Goal: Check status

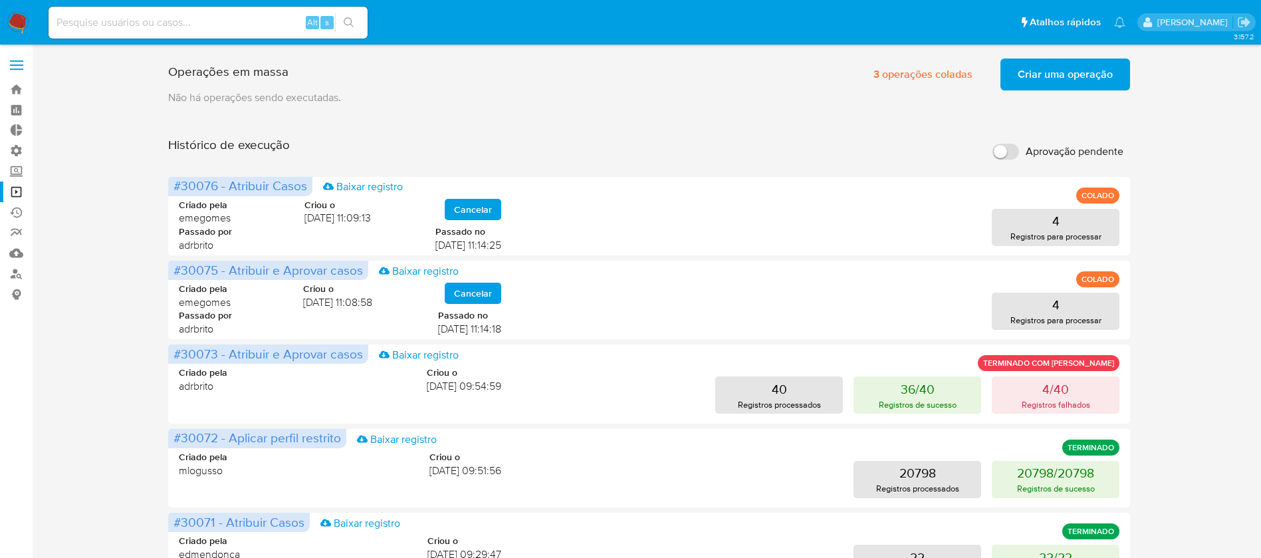
click at [1063, 83] on span "Criar uma operação" at bounding box center [1065, 74] width 95 height 29
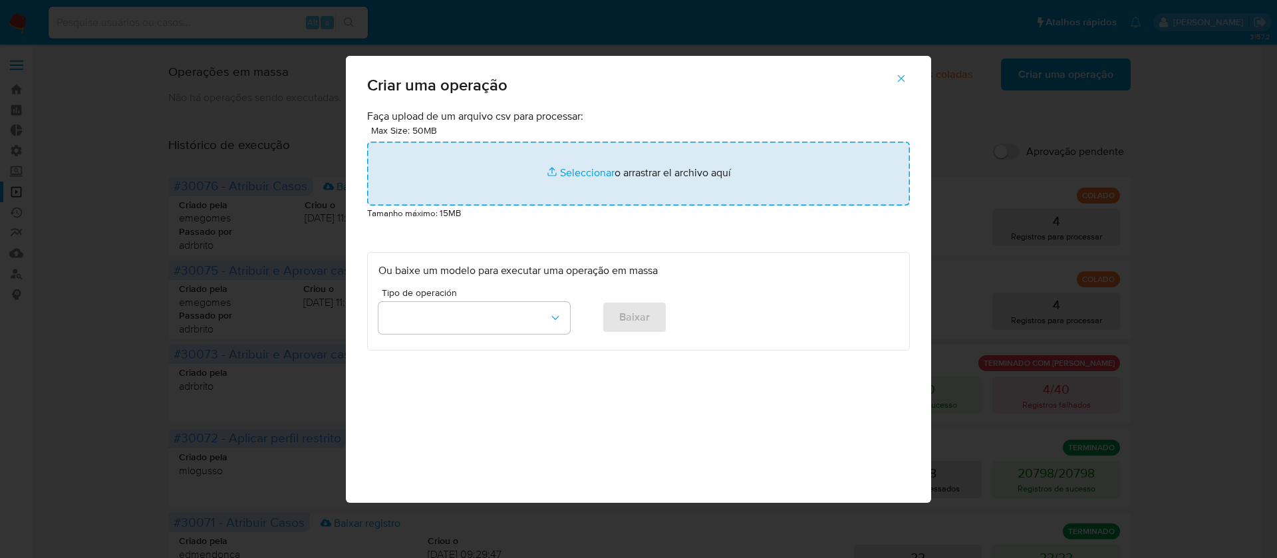
click at [595, 180] on input "file" at bounding box center [638, 174] width 543 height 64
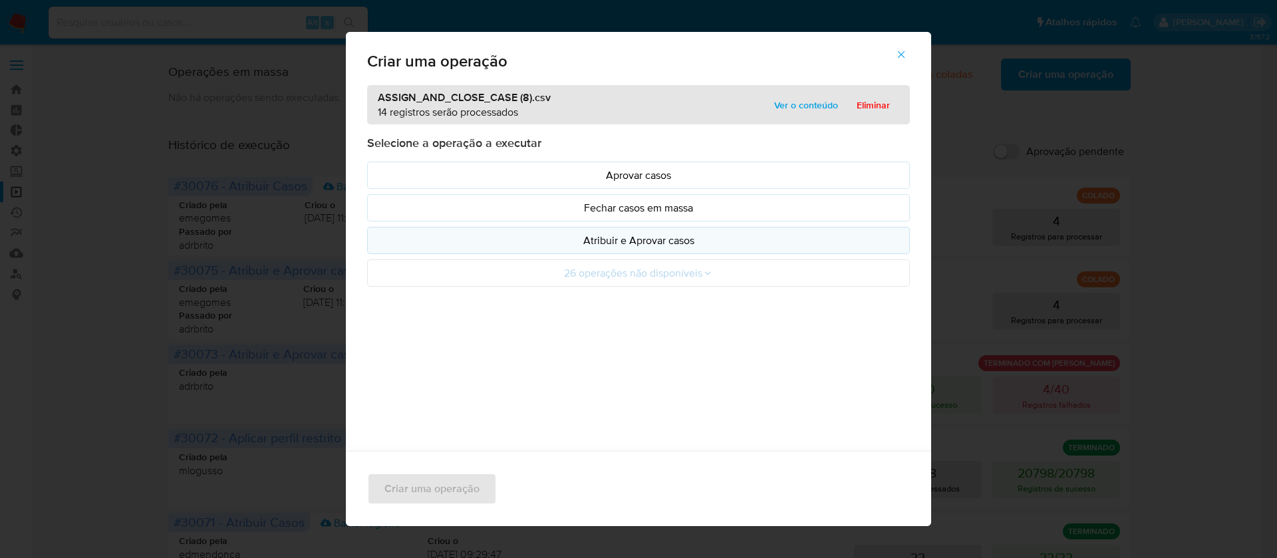
click at [645, 233] on p "Atribuir e Aprovar casos" at bounding box center [638, 240] width 520 height 15
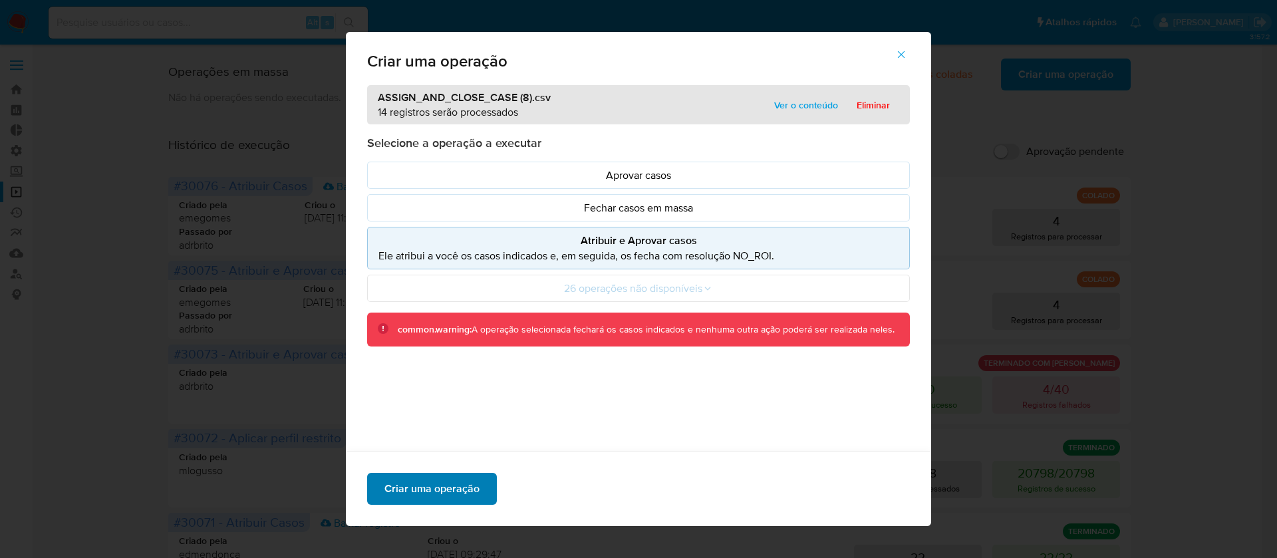
click at [425, 490] on span "Criar uma operação" at bounding box center [431, 488] width 95 height 29
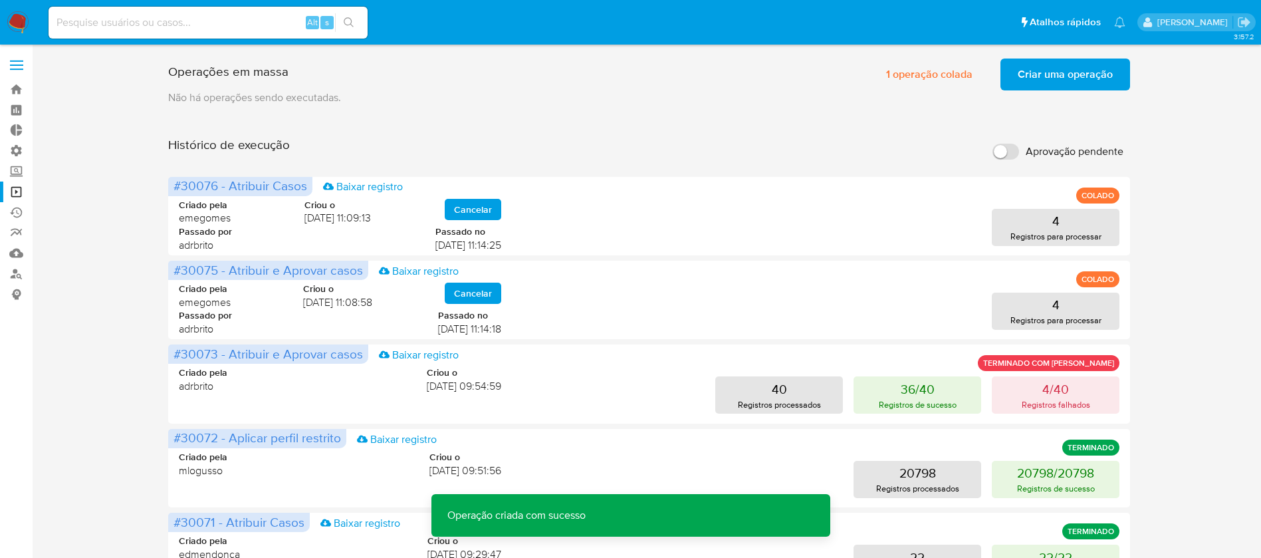
click at [1038, 75] on span "Criar uma operação" at bounding box center [1065, 74] width 95 height 29
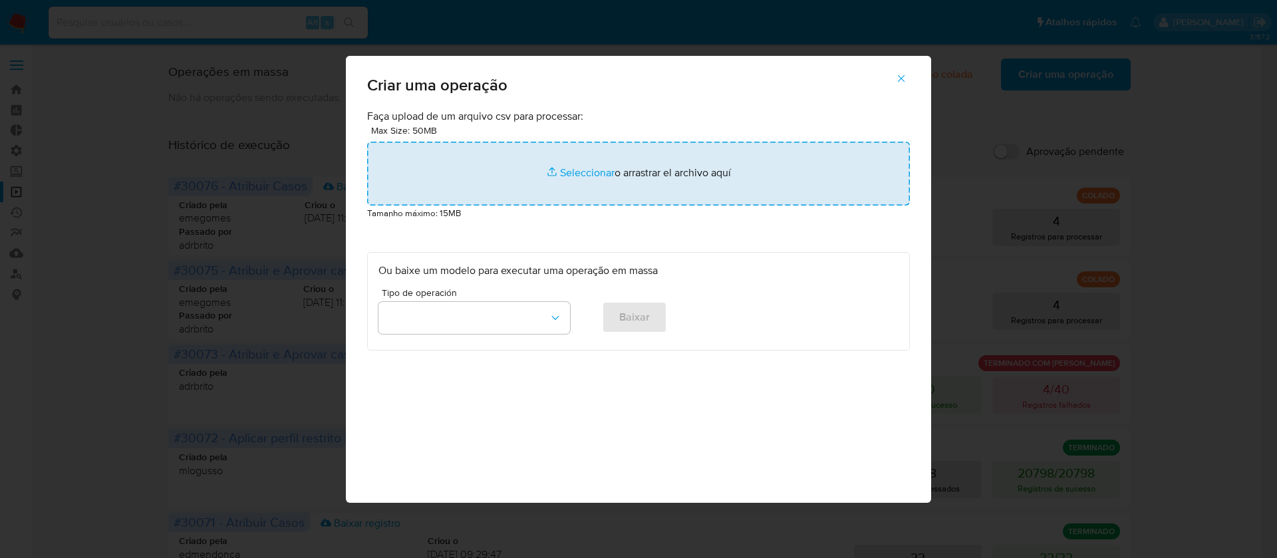
click at [598, 177] on input "file" at bounding box center [638, 174] width 543 height 64
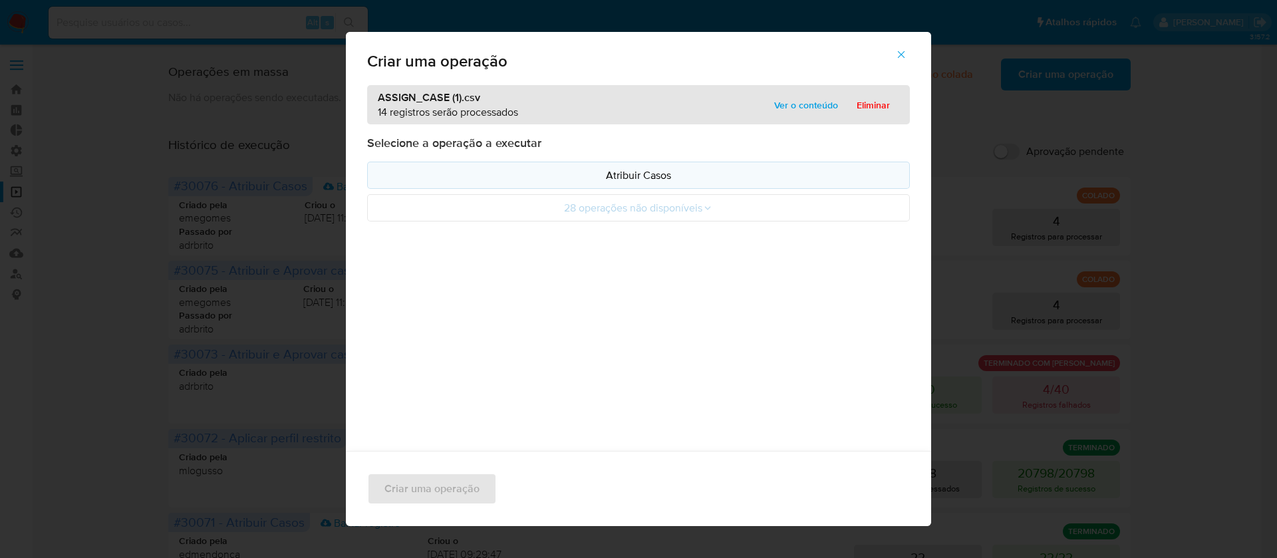
click at [636, 185] on button "Atribuir Casos" at bounding box center [638, 175] width 543 height 27
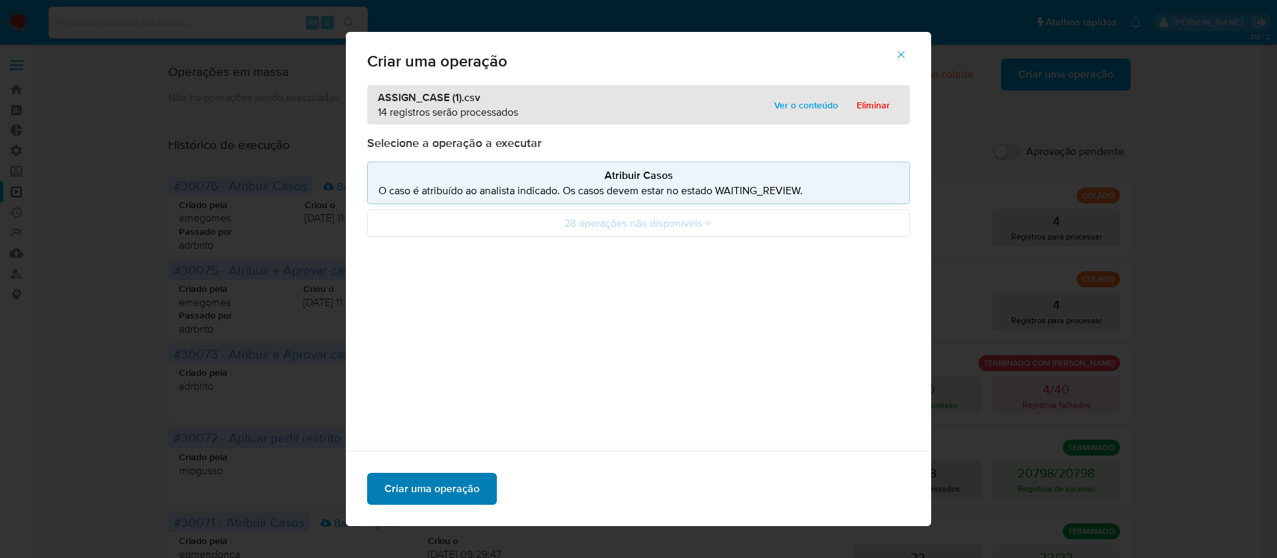
click at [436, 486] on span "Criar uma operação" at bounding box center [431, 488] width 95 height 29
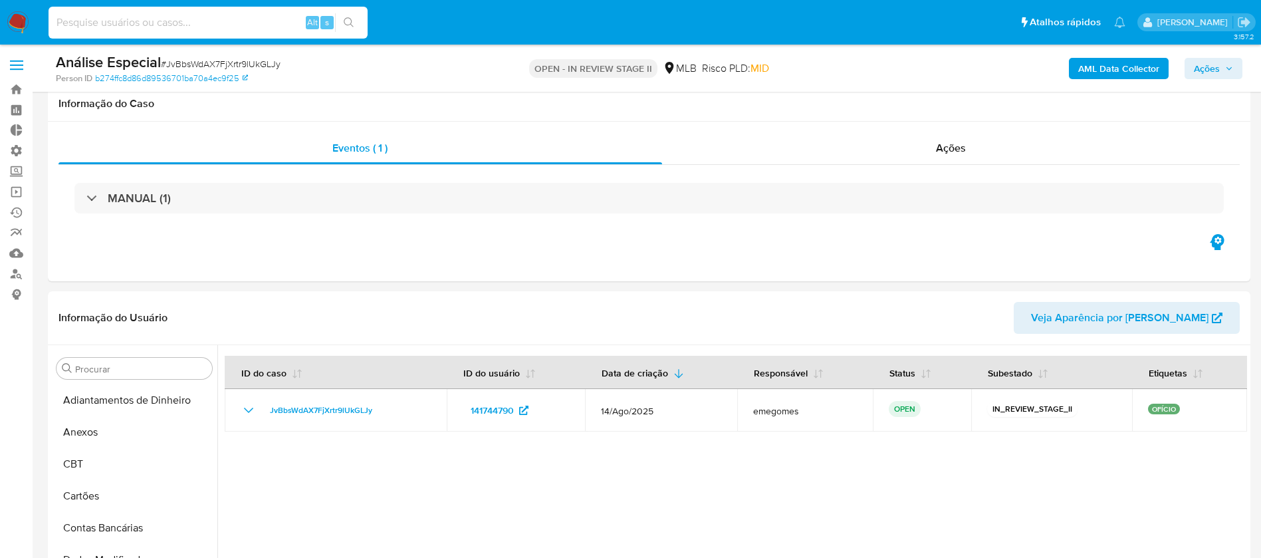
select select "10"
click at [154, 29] on input at bounding box center [208, 22] width 319 height 17
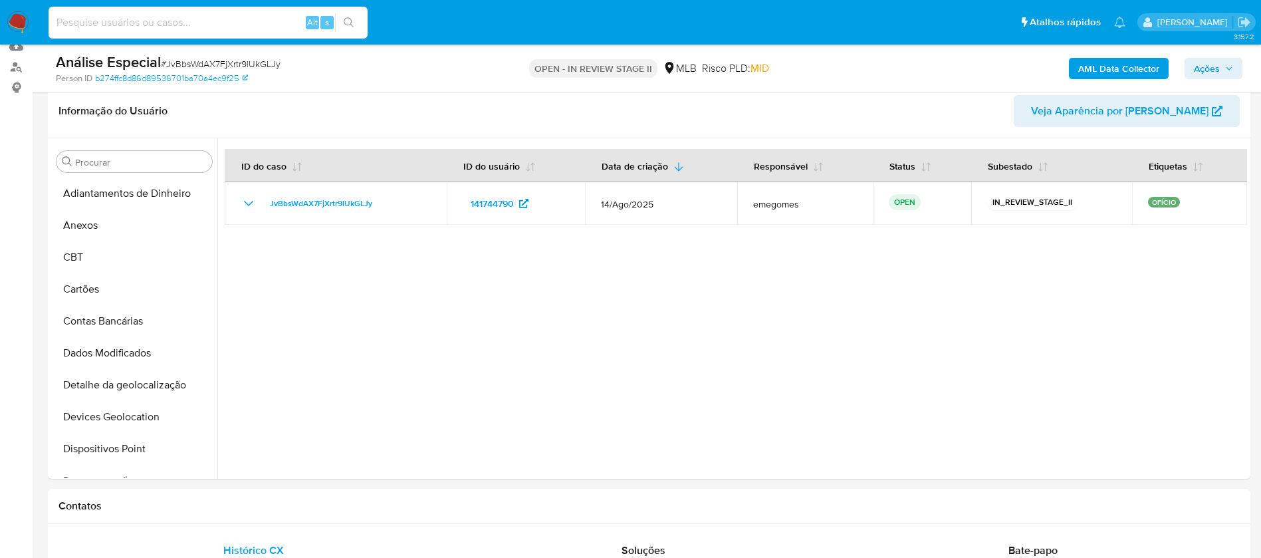
scroll to position [352, 0]
type input "JvBbsWdAX7FjXrtr9lUkGLJy"
click at [346, 23] on icon "search-icon" at bounding box center [349, 22] width 11 height 11
click at [358, 22] on button "search-icon" at bounding box center [348, 22] width 27 height 19
click at [352, 17] on icon "search-icon" at bounding box center [349, 22] width 11 height 11
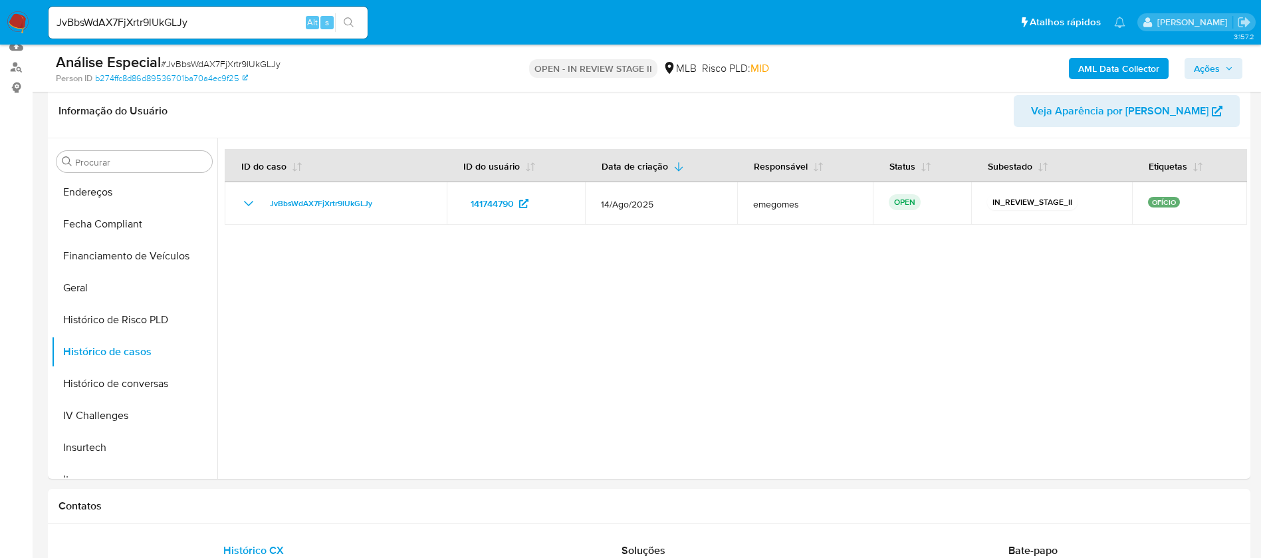
click at [352, 17] on icon "search-icon" at bounding box center [349, 22] width 11 height 11
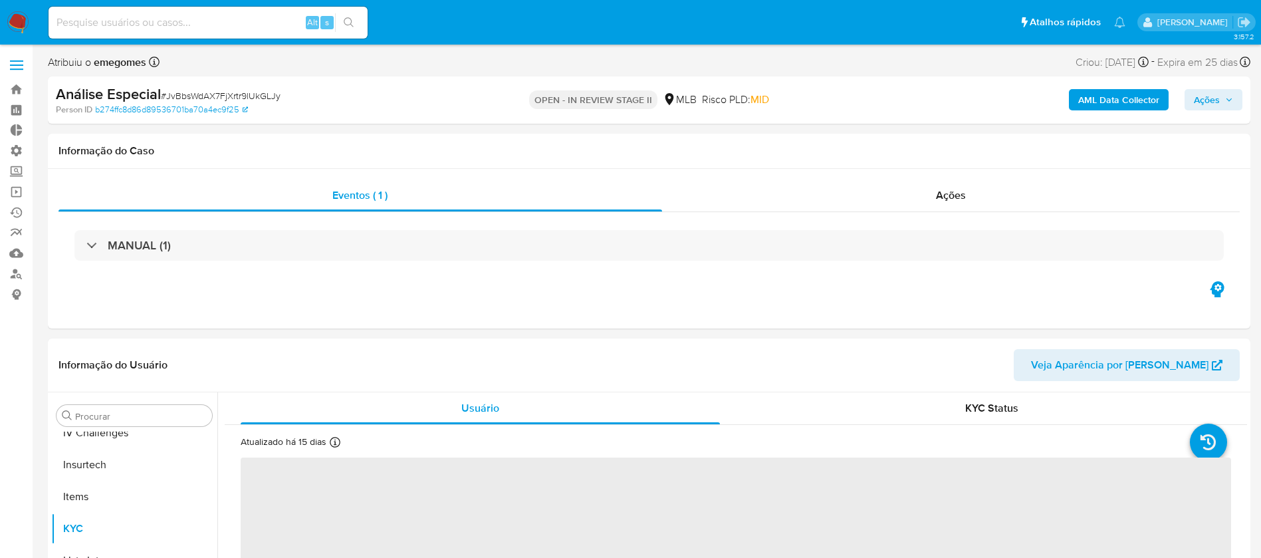
scroll to position [594, 0]
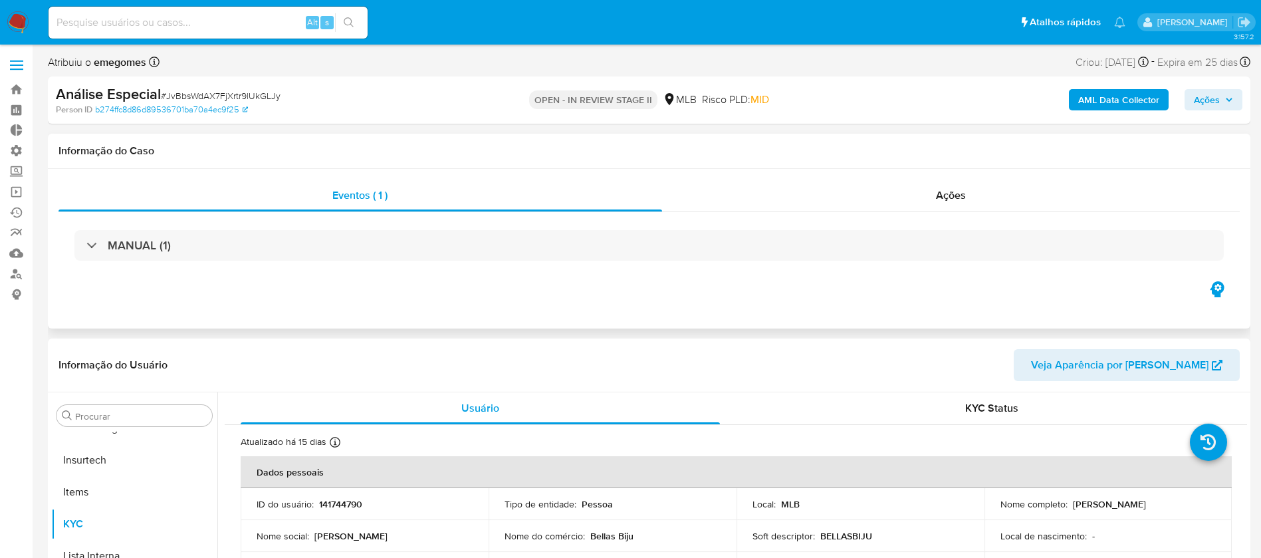
select select "10"
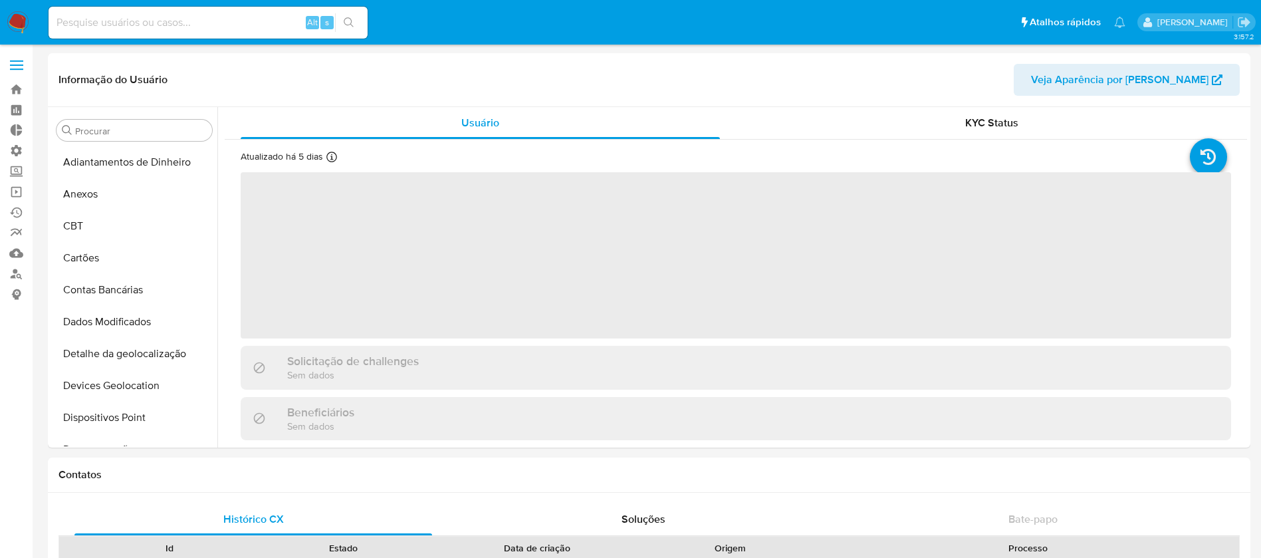
scroll to position [594, 0]
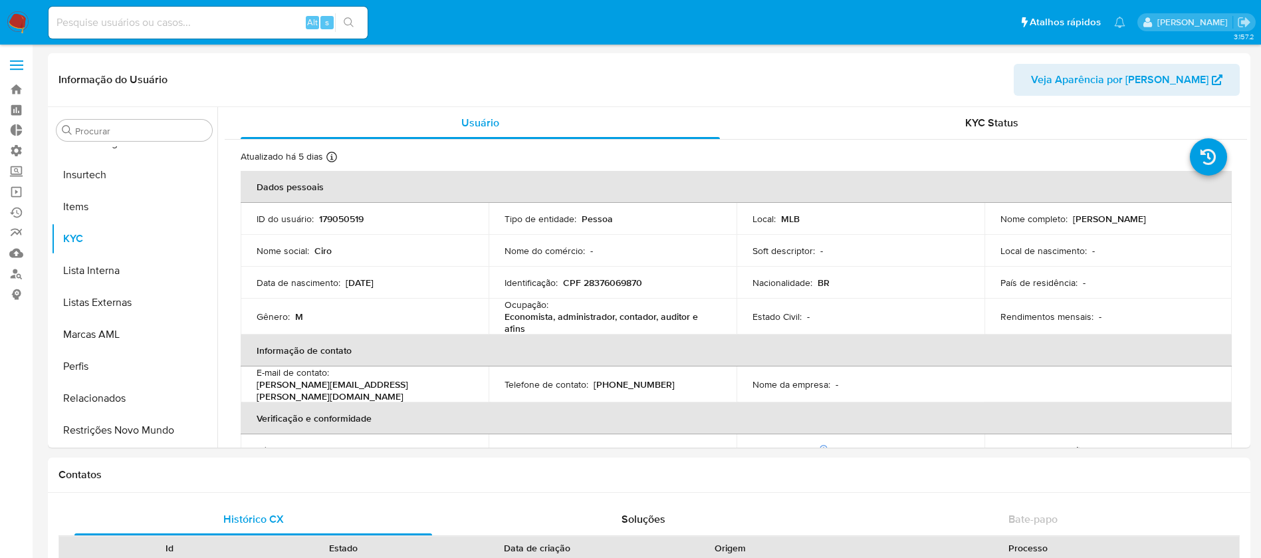
select select "10"
